Goal: Navigation & Orientation: Find specific page/section

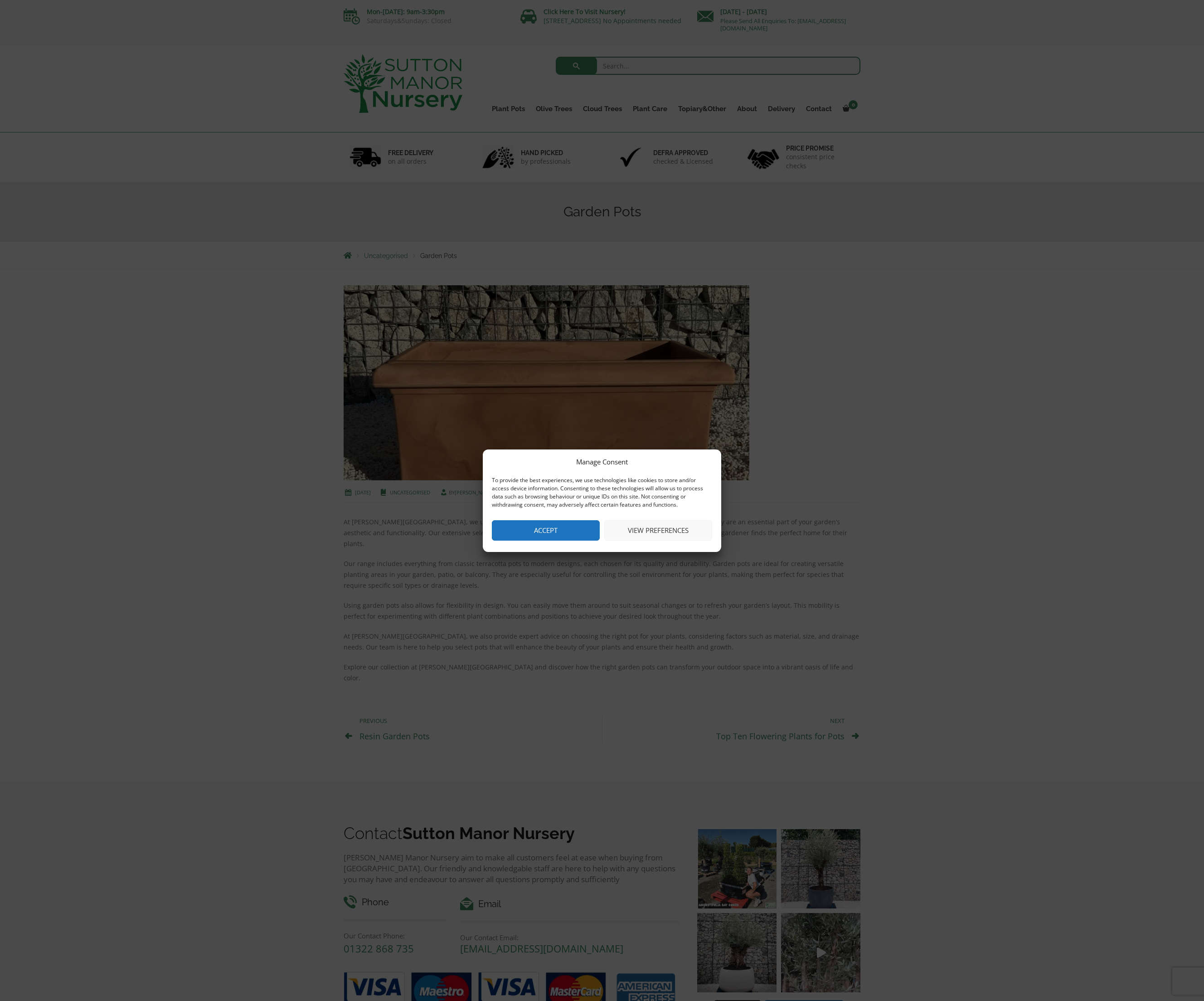
click at [550, 523] on button "Accept" at bounding box center [545, 530] width 108 height 20
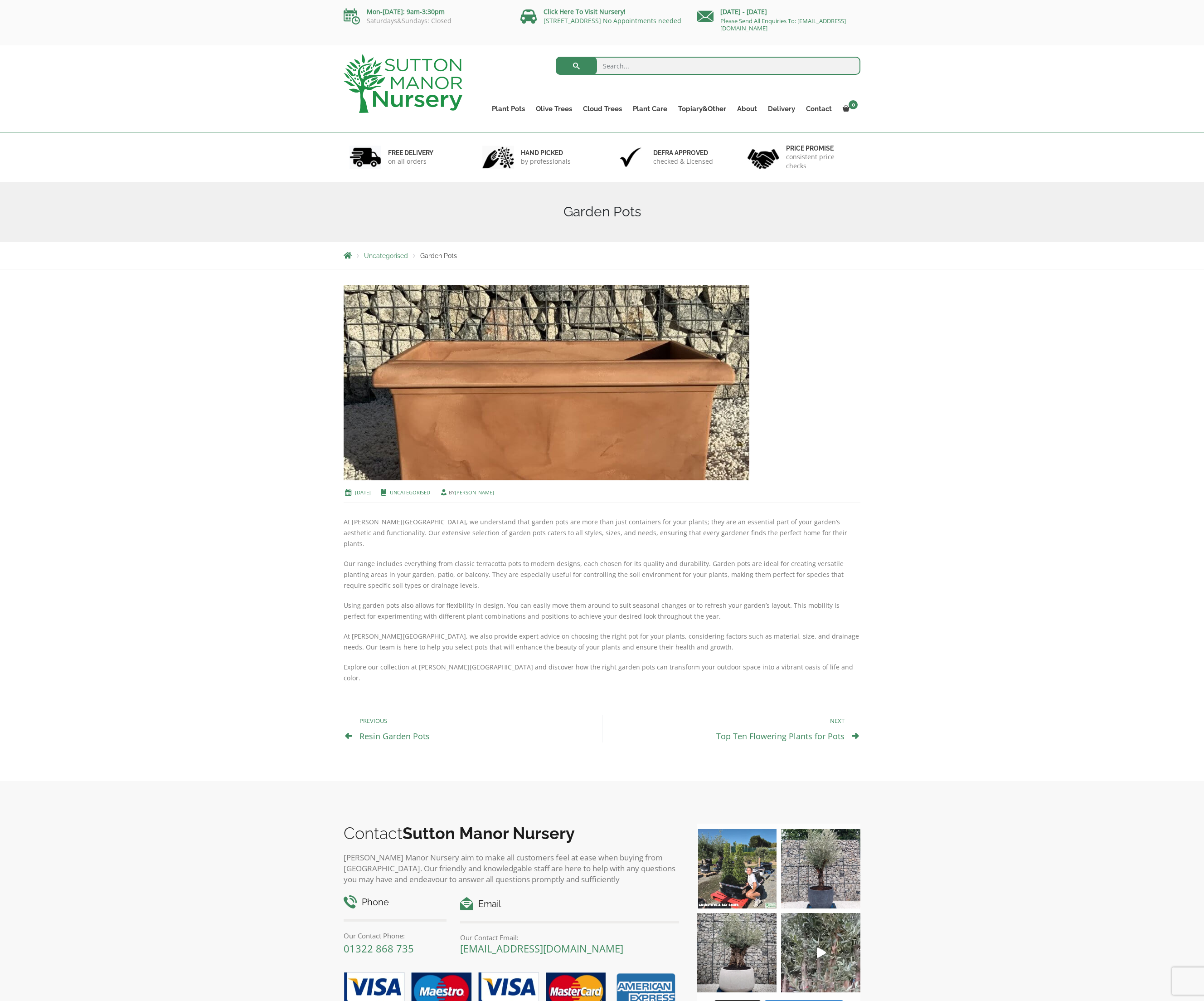
scroll to position [174, 0]
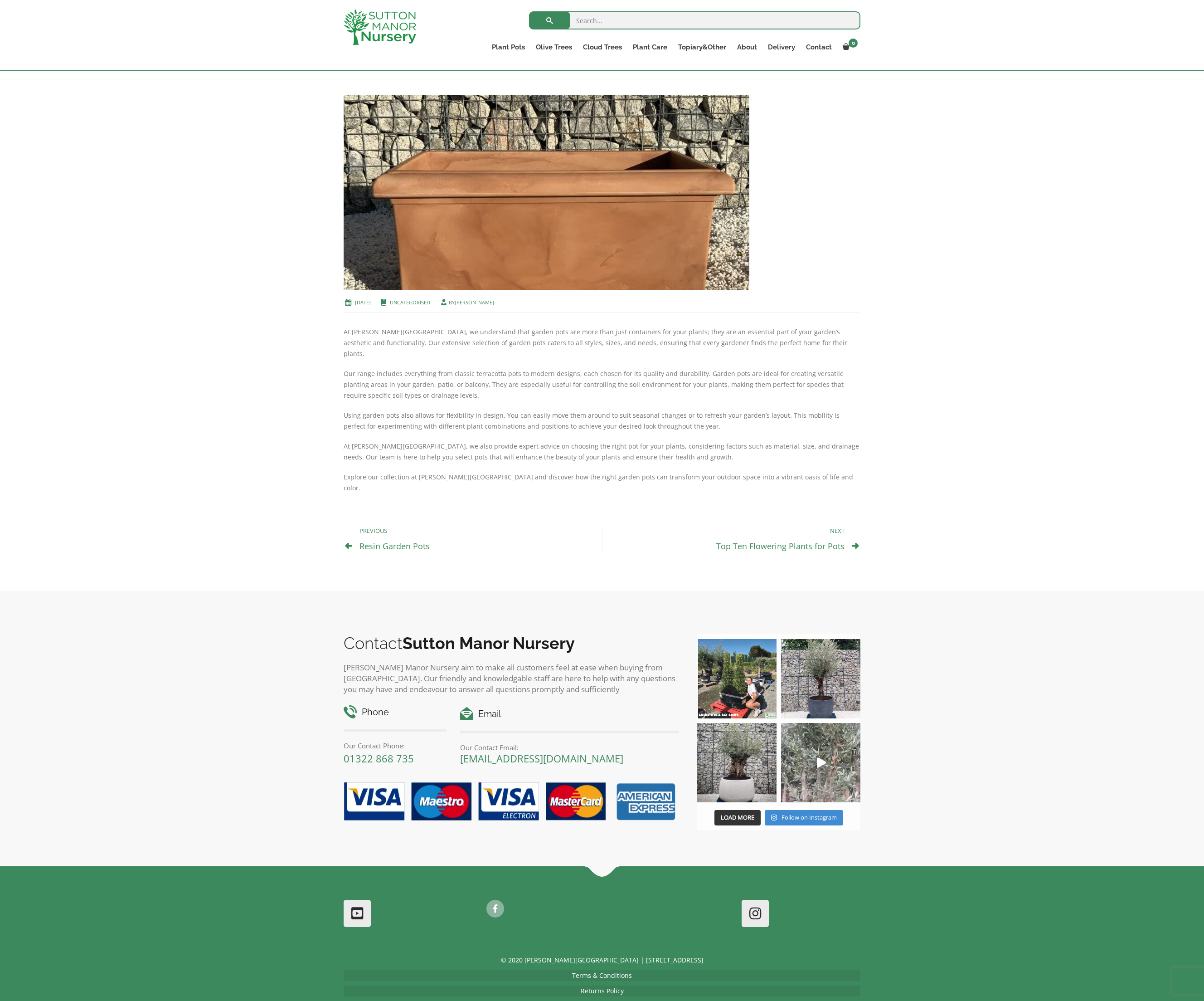
click at [752, 726] on img at bounding box center [737, 763] width 80 height 80
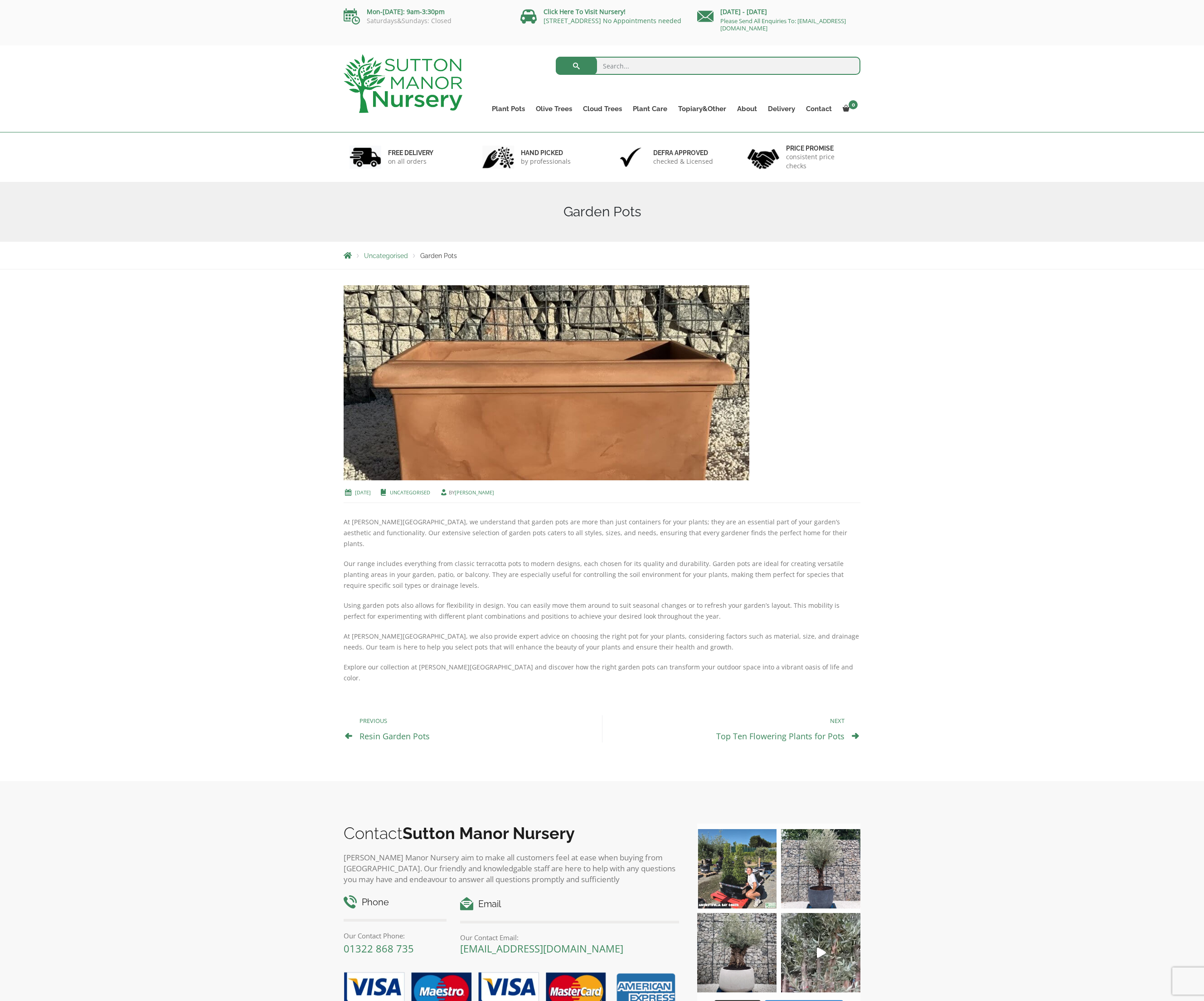
click at [759, 730] on link "Top Ten Flowering Plants for Pots" at bounding box center [780, 735] width 128 height 11
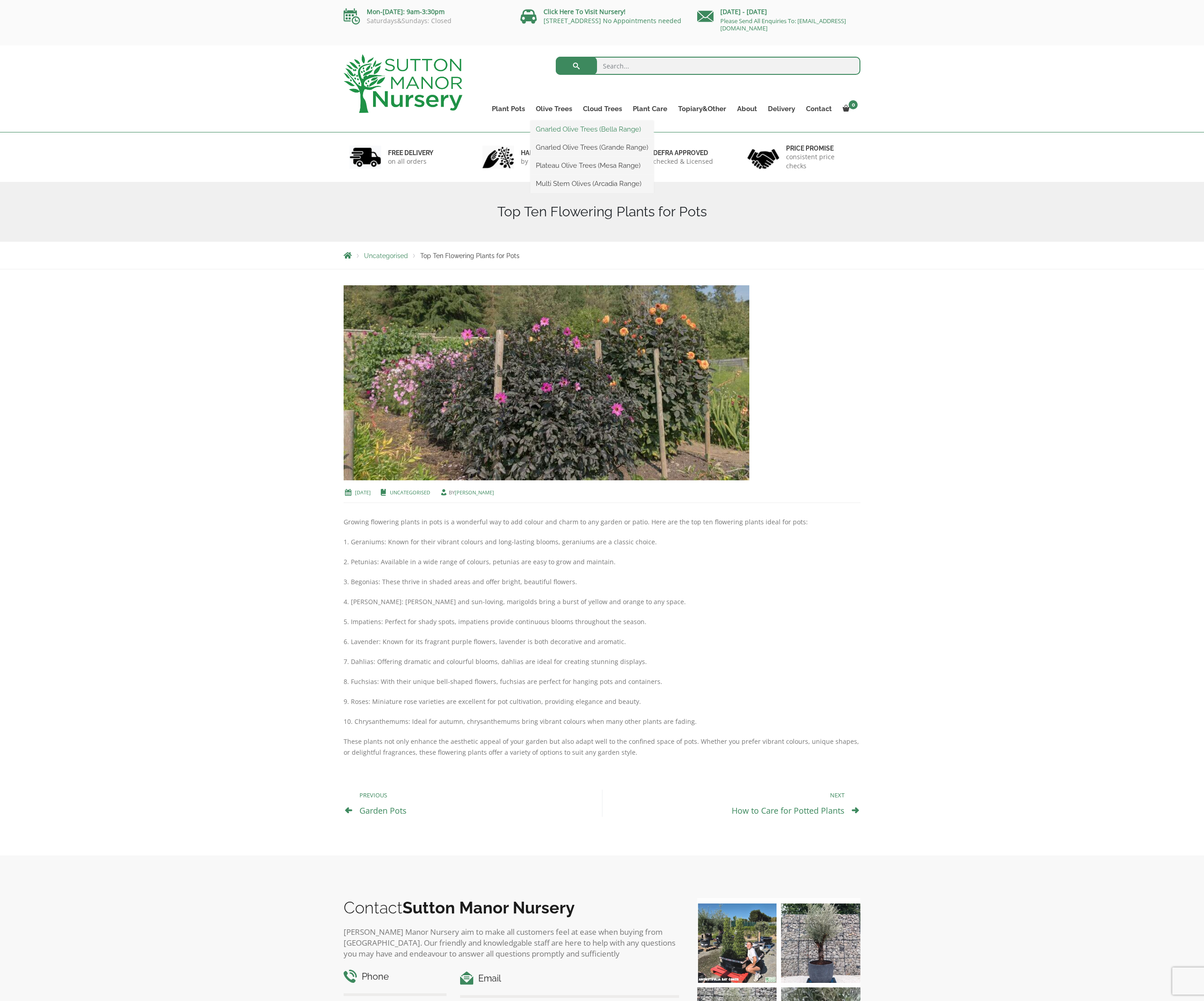
click at [563, 123] on link "Gnarled Olive Trees (Bella Range)" at bounding box center [592, 129] width 123 height 13
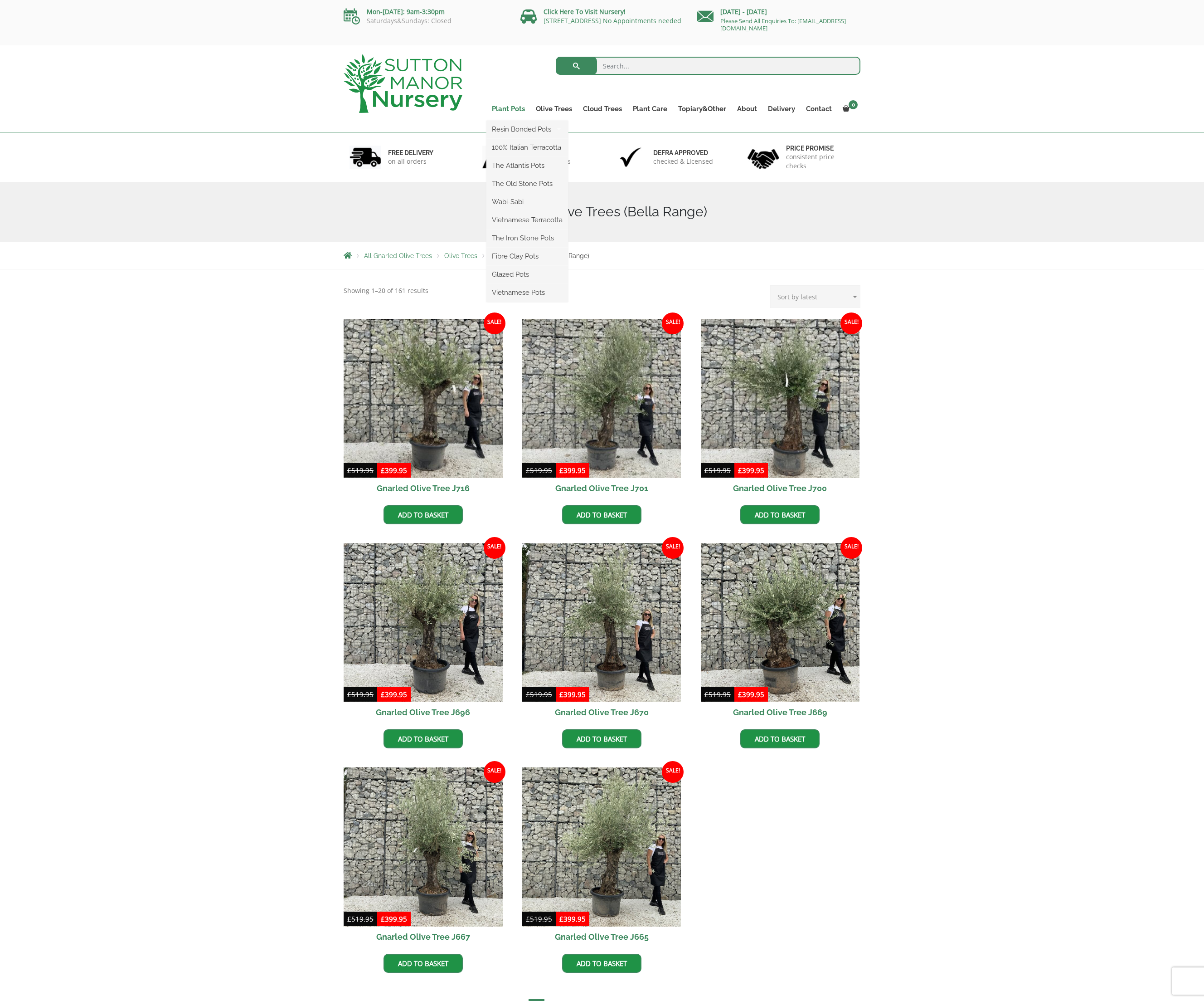
click at [508, 106] on link "Plant Pots" at bounding box center [508, 109] width 44 height 13
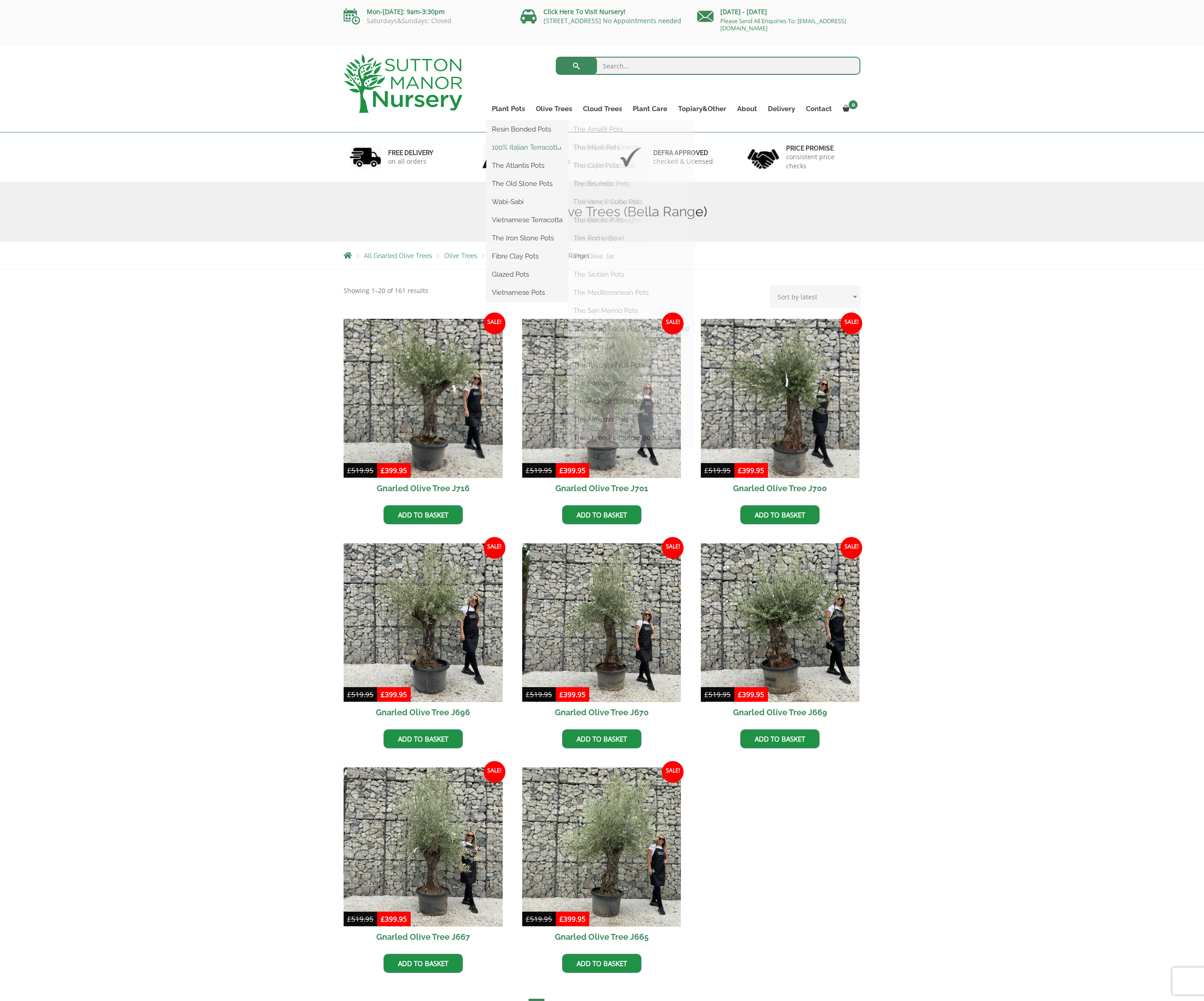
click at [550, 143] on link "100% Italian Terracotta" at bounding box center [528, 147] width 82 height 13
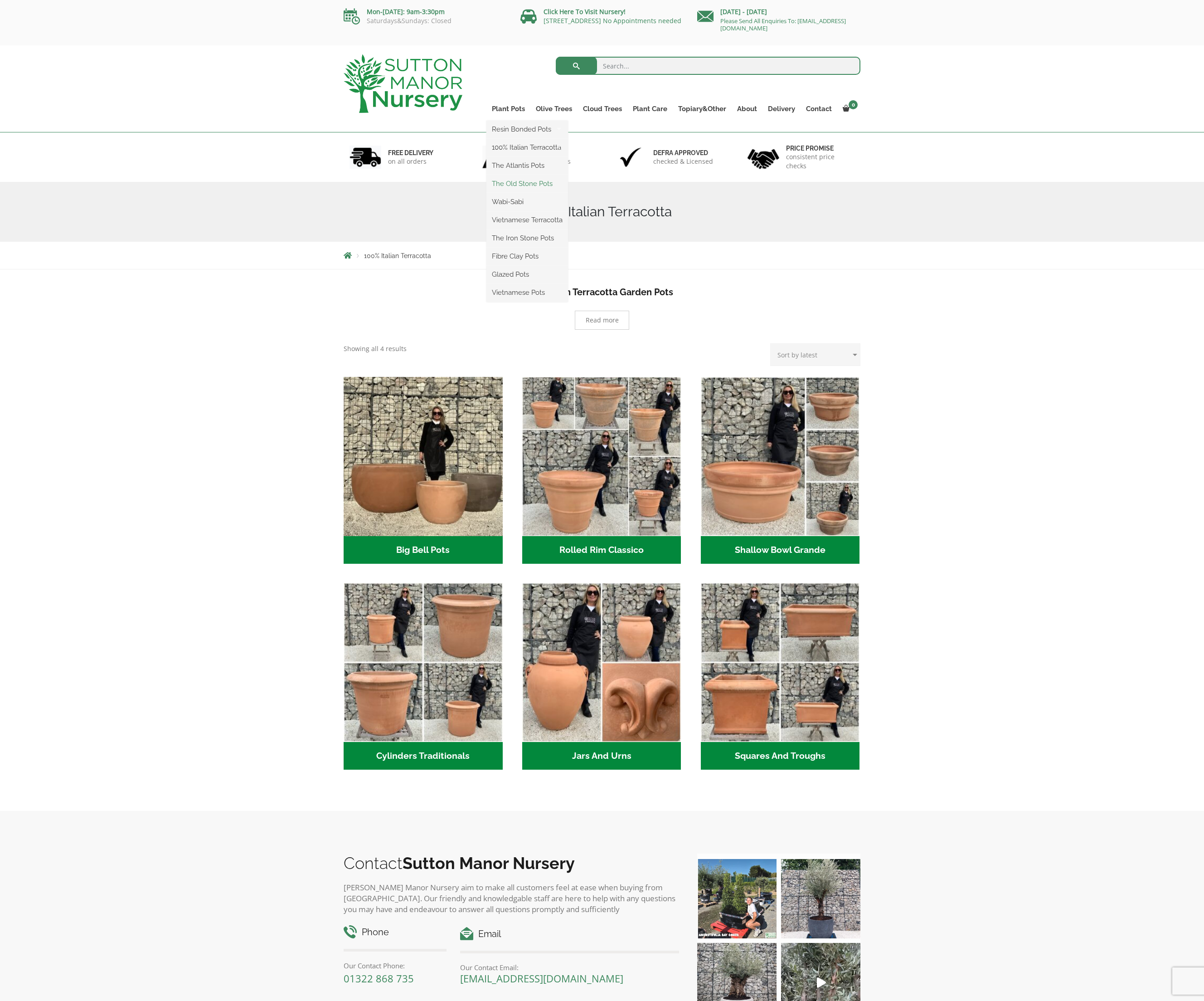
click at [535, 187] on link "The Old Stone Pots" at bounding box center [528, 184] width 82 height 13
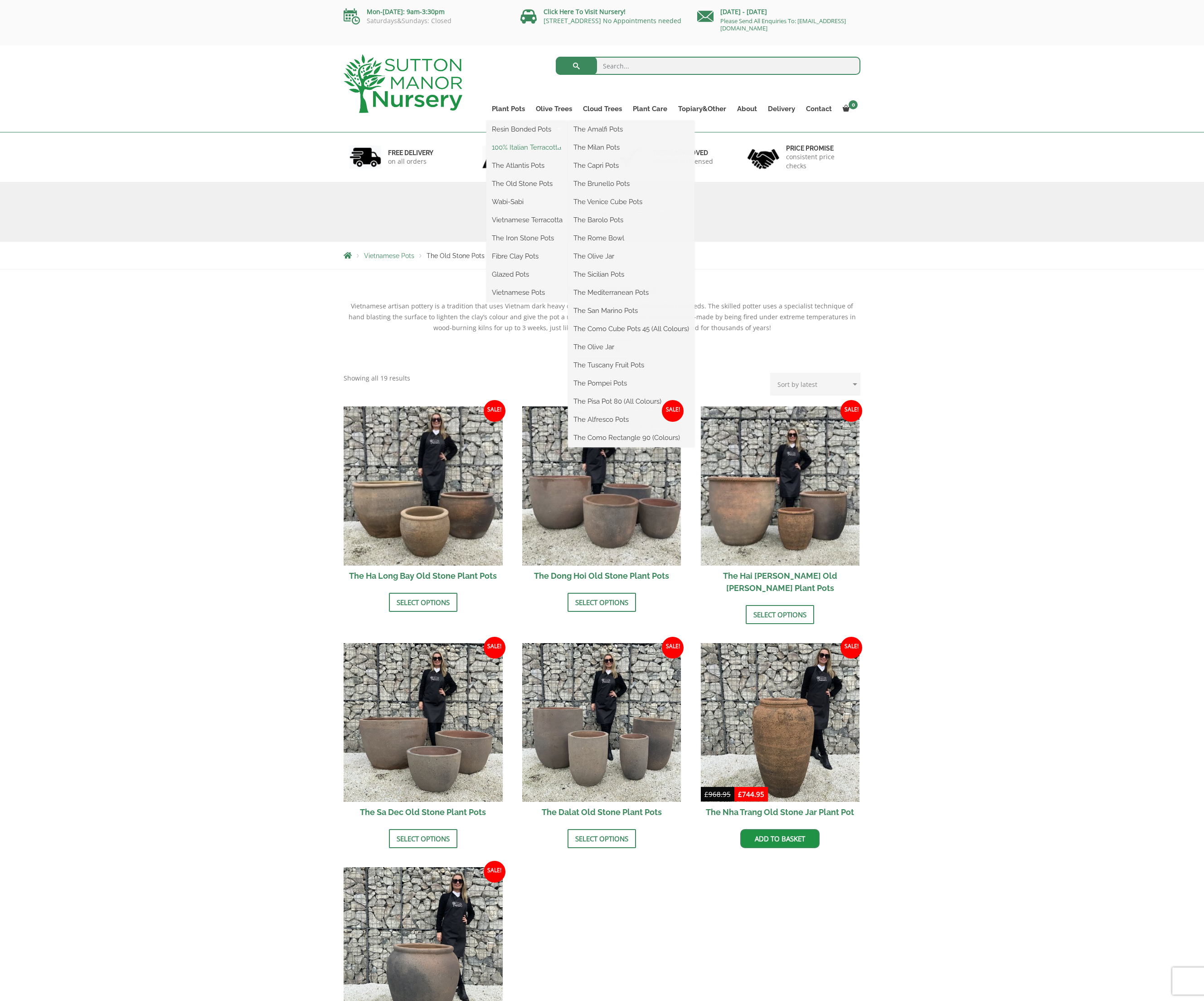
click at [519, 146] on link "100% Italian Terracotta" at bounding box center [528, 147] width 82 height 13
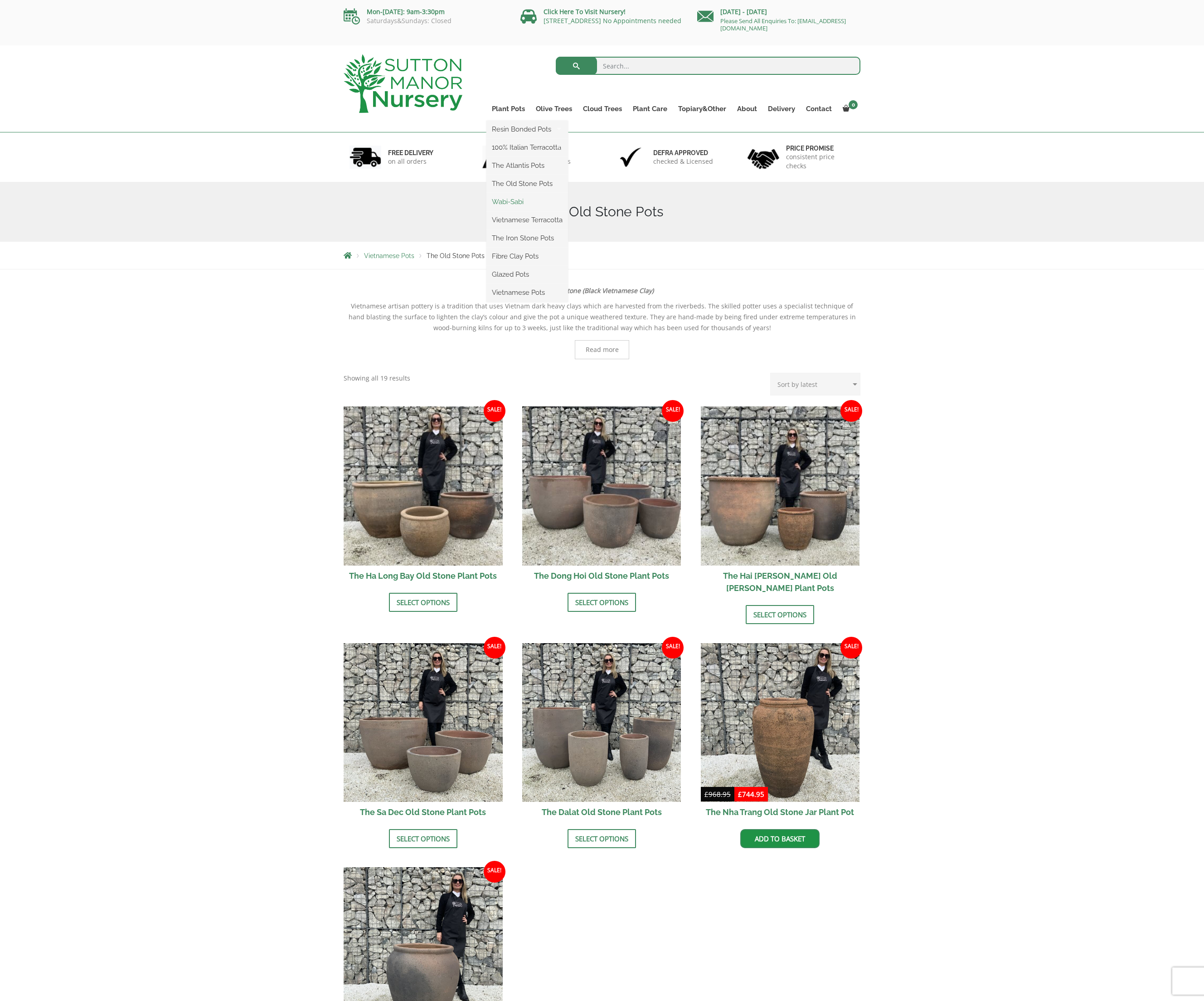
click at [507, 201] on link "Wabi-Sabi" at bounding box center [528, 202] width 82 height 13
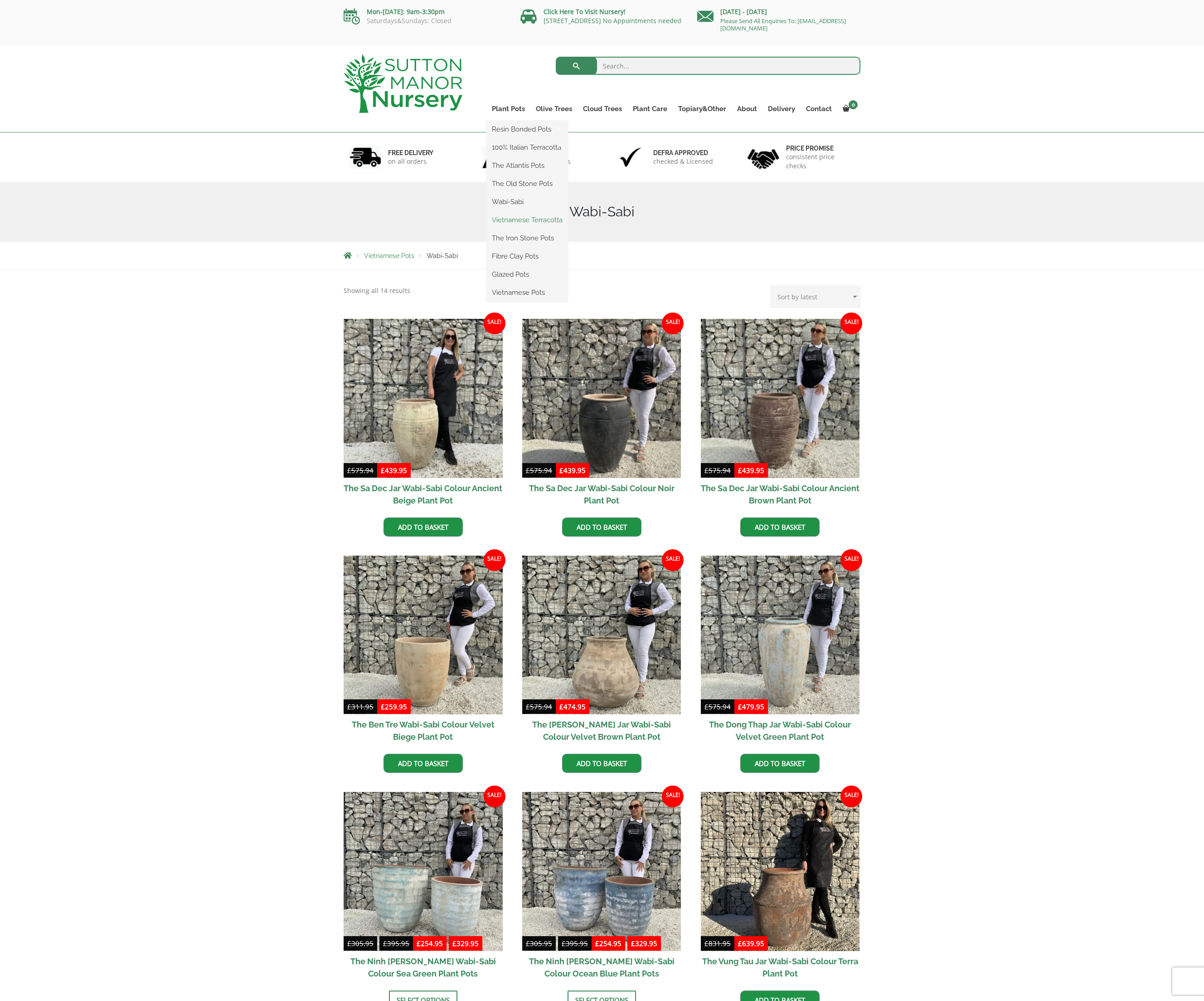
click at [530, 219] on link "Vietnamese Terracotta" at bounding box center [528, 220] width 82 height 13
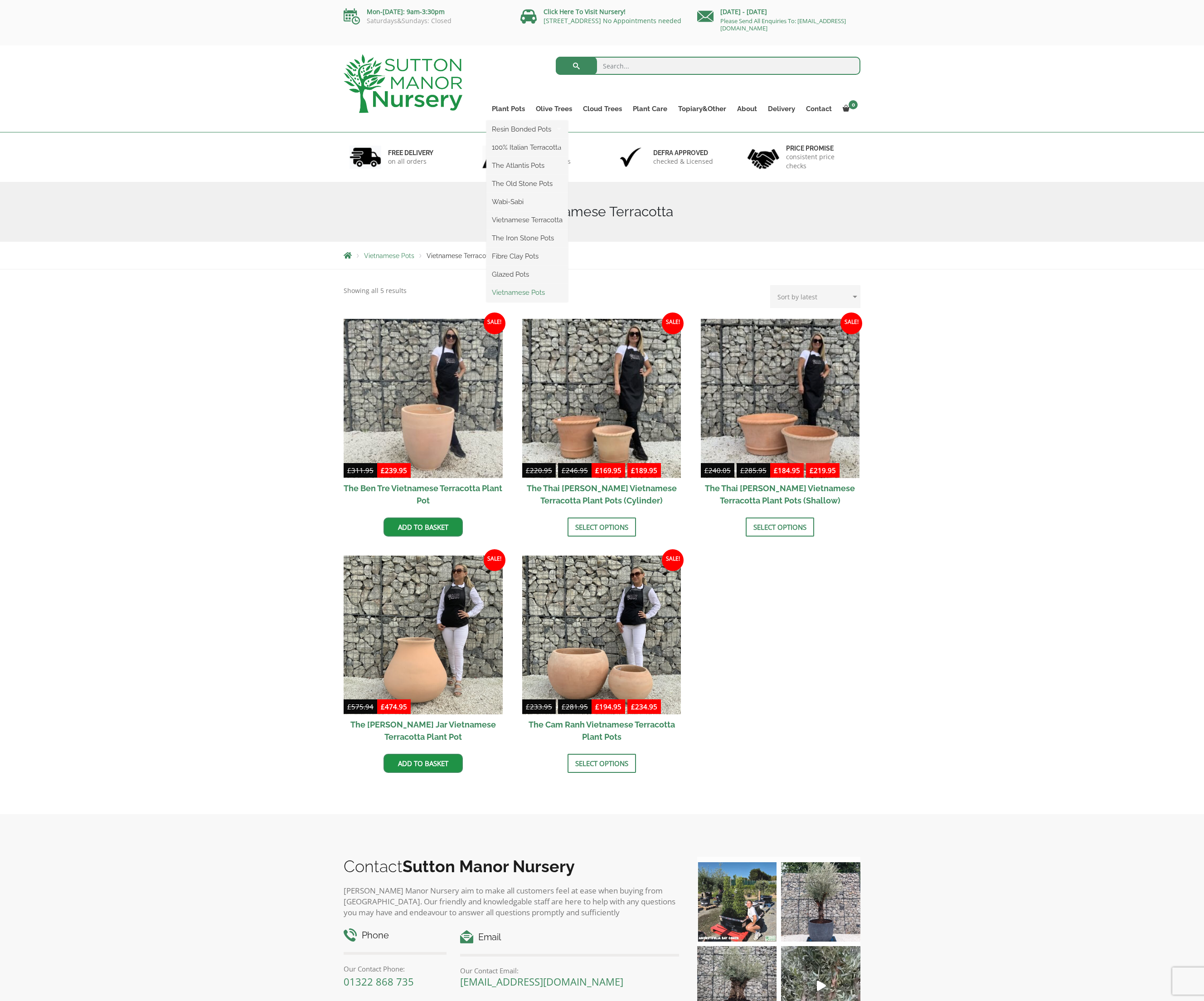
click at [521, 290] on link "Vietnamese Pots" at bounding box center [528, 292] width 82 height 13
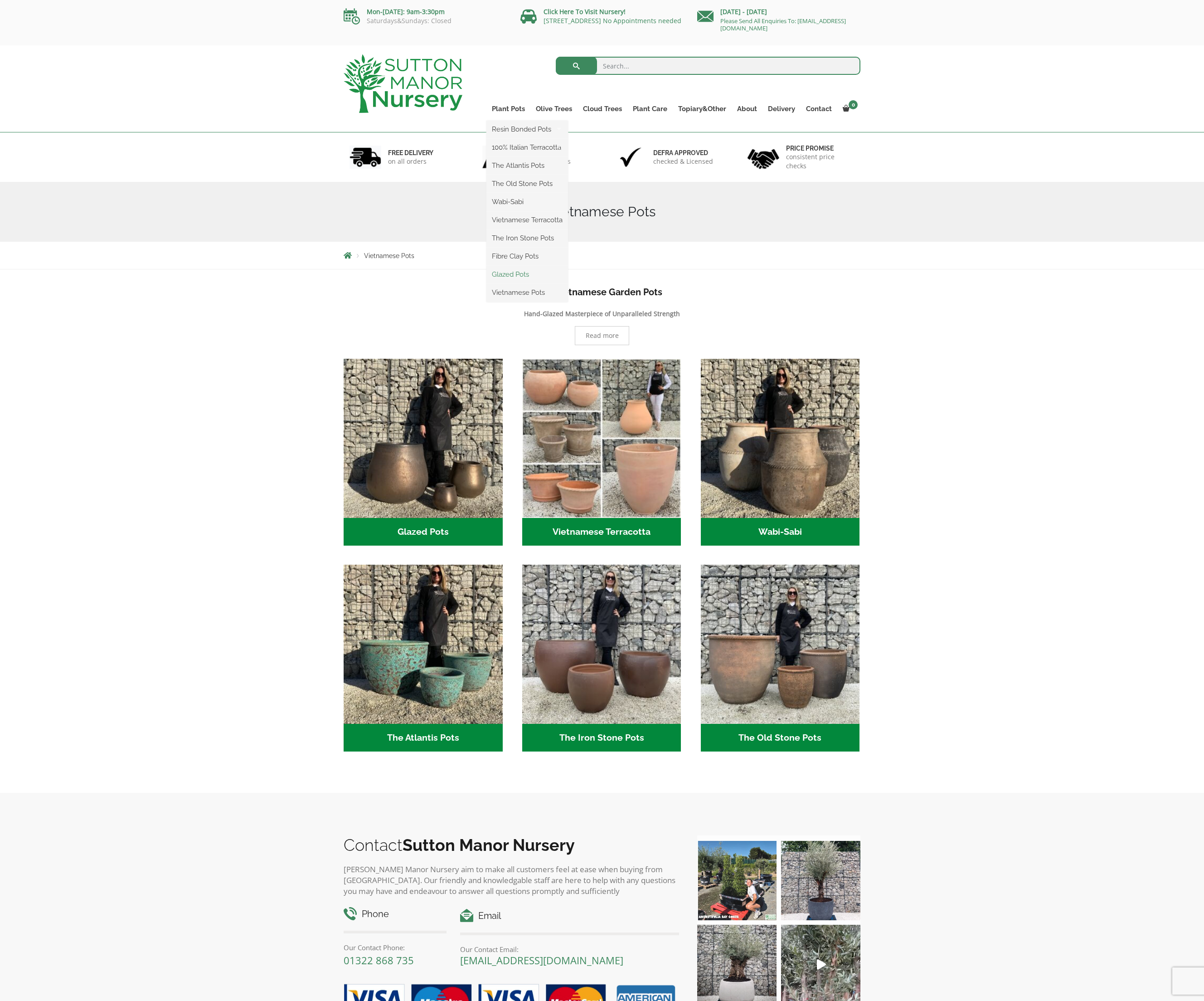
click at [515, 275] on link "Glazed Pots" at bounding box center [528, 274] width 82 height 13
